Goal: Find contact information: Find contact information

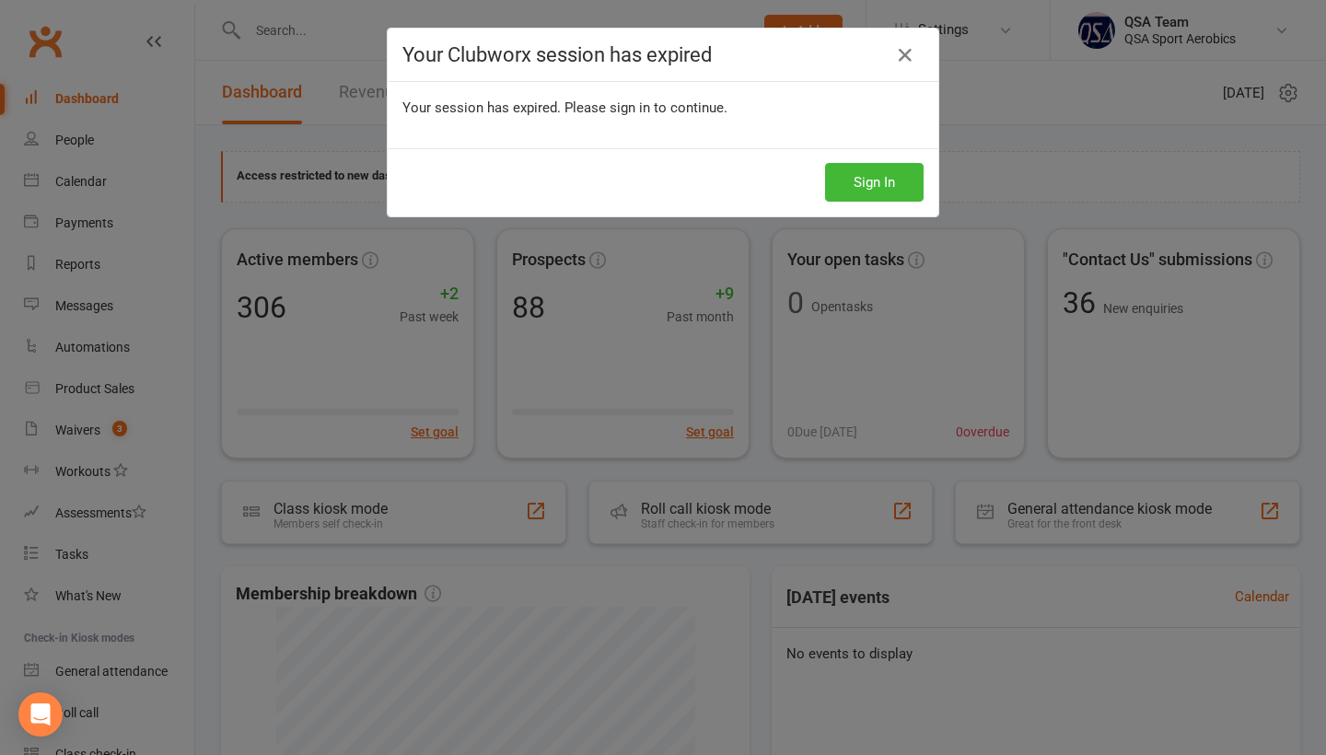
scroll to position [386, 0]
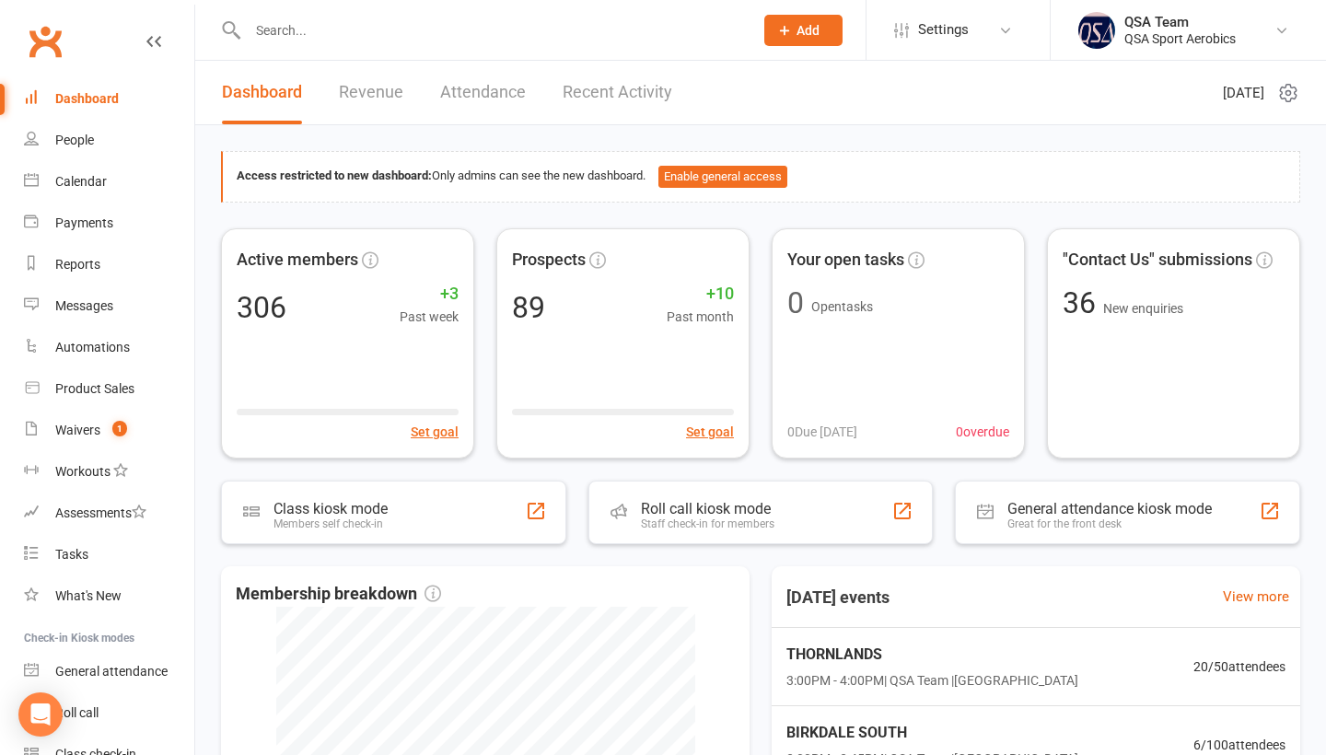
click at [92, 105] on div "Dashboard" at bounding box center [87, 98] width 64 height 15
click at [317, 39] on input "text" at bounding box center [491, 30] width 498 height 26
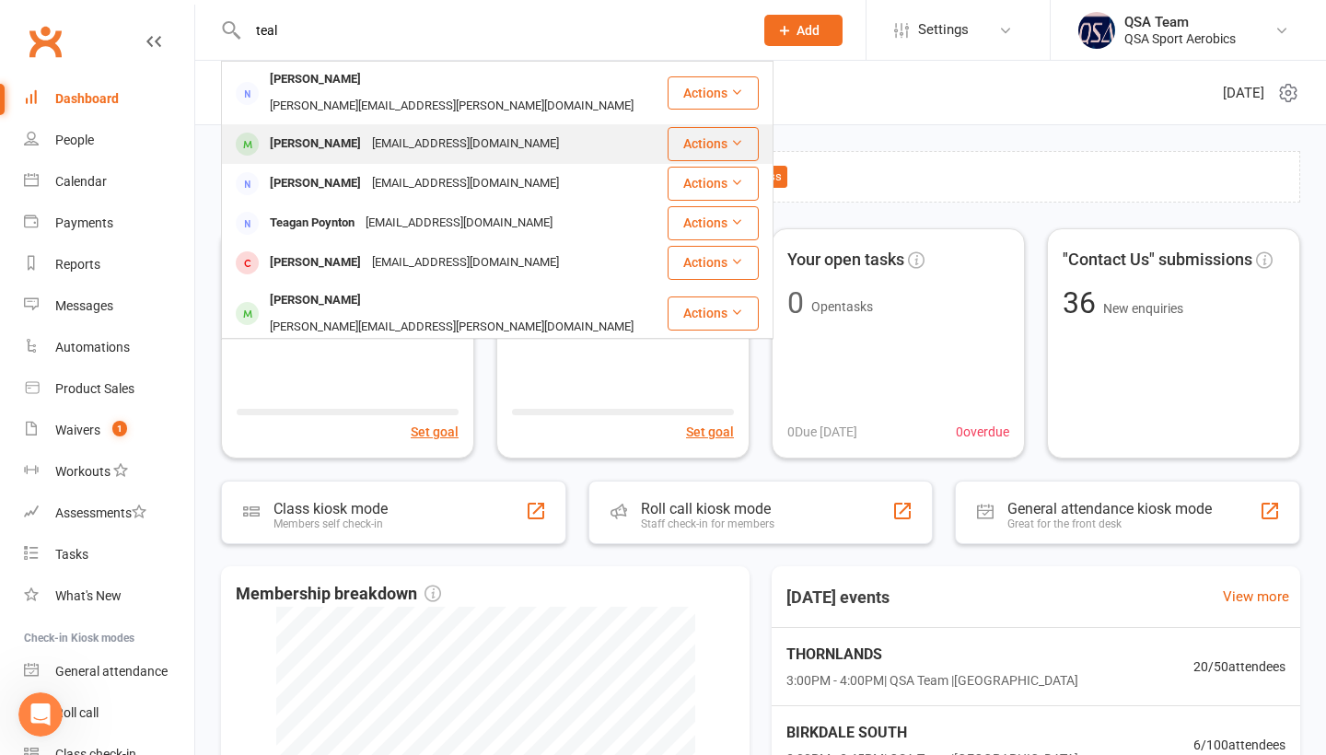
type input "teal"
click at [309, 131] on div "Teal Fernando" at bounding box center [315, 144] width 102 height 27
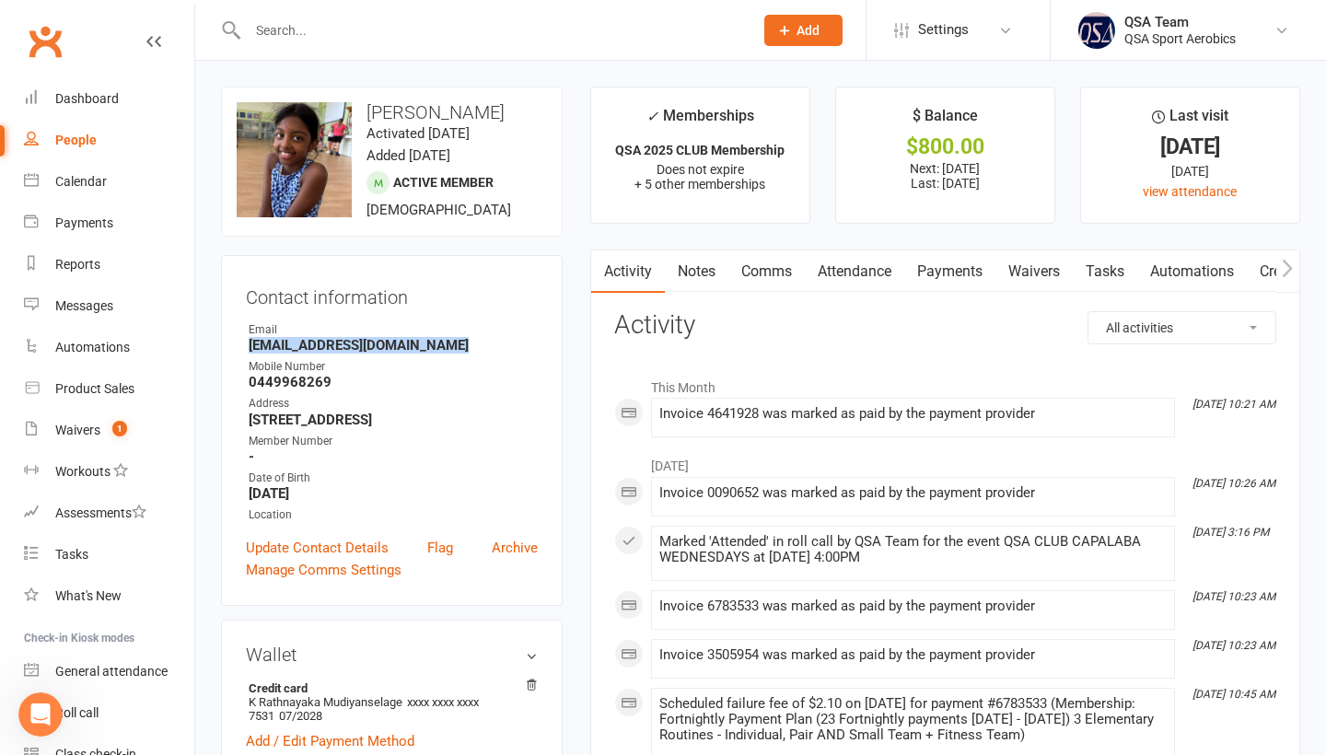
drag, startPoint x: 247, startPoint y: 343, endPoint x: 494, endPoint y: 345, distance: 247.7
click at [494, 345] on li "Email rathnayakateena@yahoo.com.au" at bounding box center [392, 337] width 292 height 32
copy strong "rathnayakateena@yahoo.com.au"
